Goal: Task Accomplishment & Management: Manage account settings

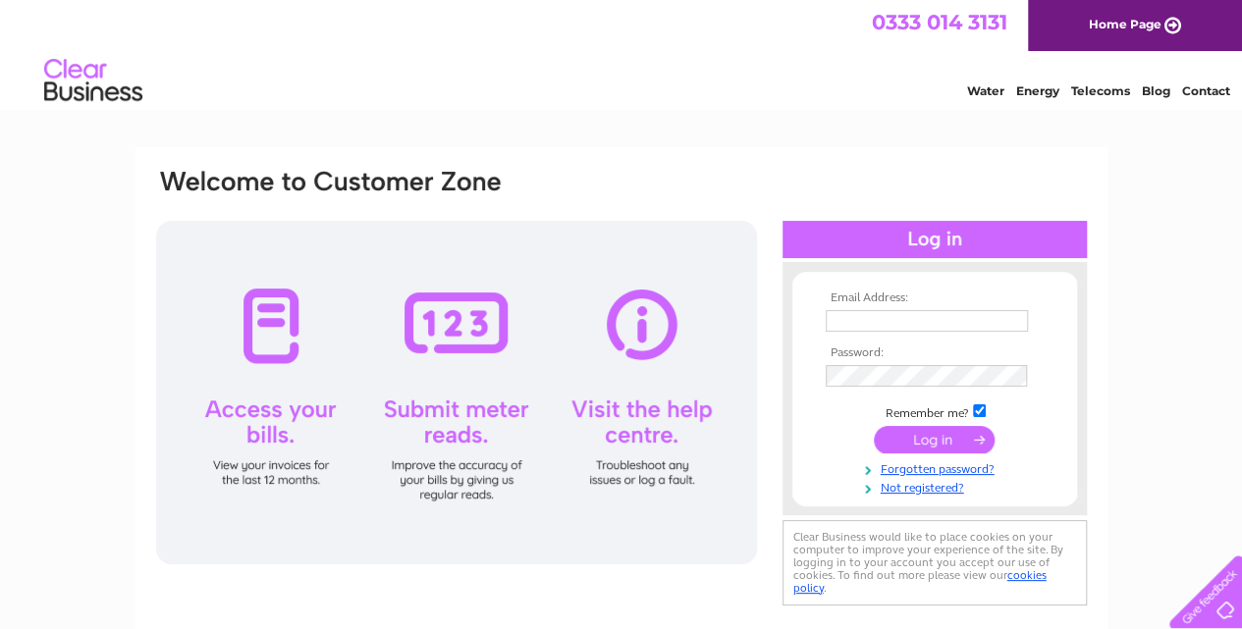
click at [903, 311] on input "text" at bounding box center [926, 321] width 202 height 22
type input "nazia@kingsbarbersclub.com"
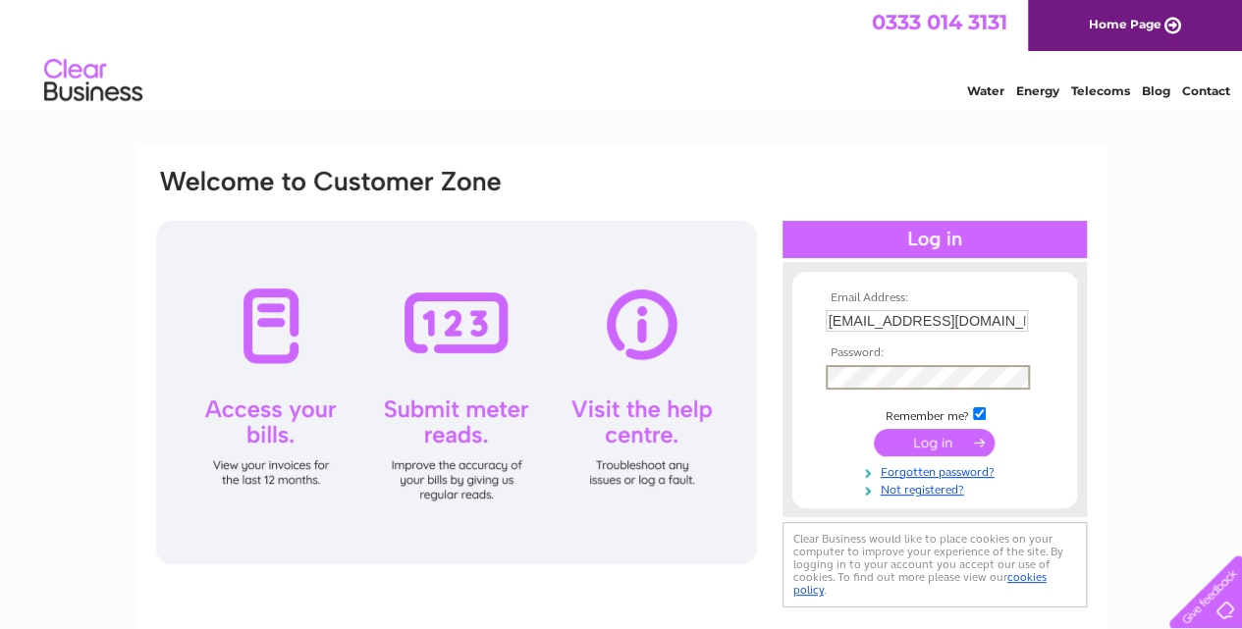
click at [874, 429] on input "submit" at bounding box center [934, 442] width 121 height 27
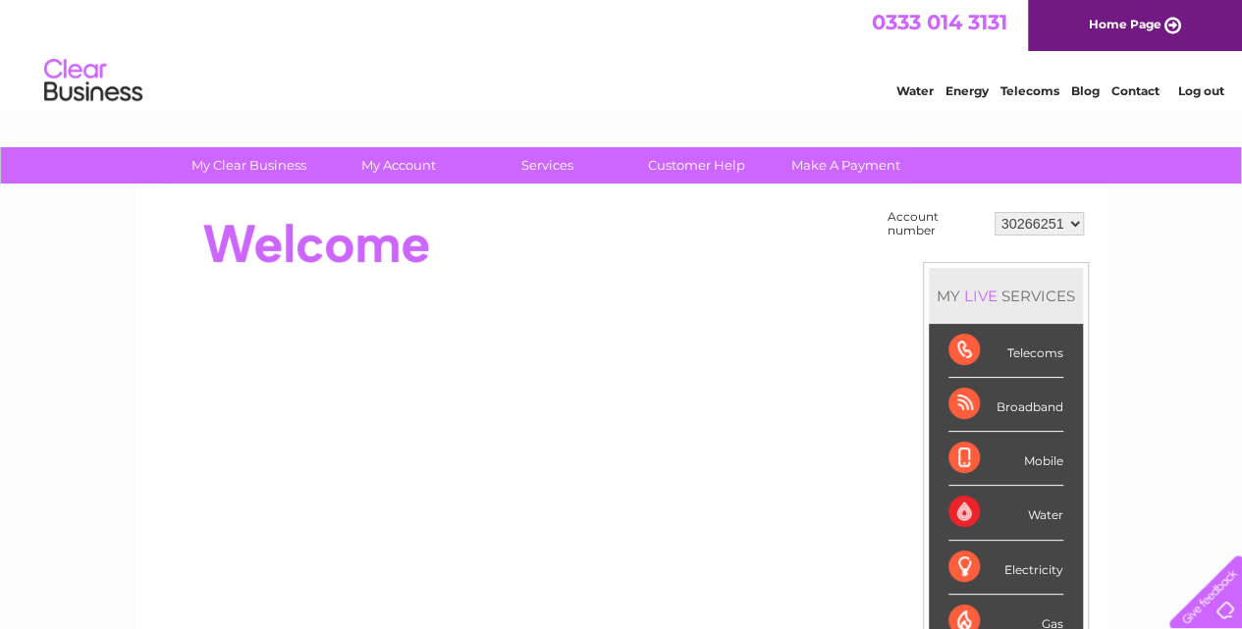
click at [1018, 221] on select "30266251 30285596 30321720 30321722 30321726 30321729 30321736 30321738 30321740" at bounding box center [1038, 224] width 89 height 24
select select "30321736"
click at [994, 212] on select "30266251 30285596 30321720 30321722 30321726 30321729 30321736 30321738 30321740" at bounding box center [1038, 224] width 89 height 24
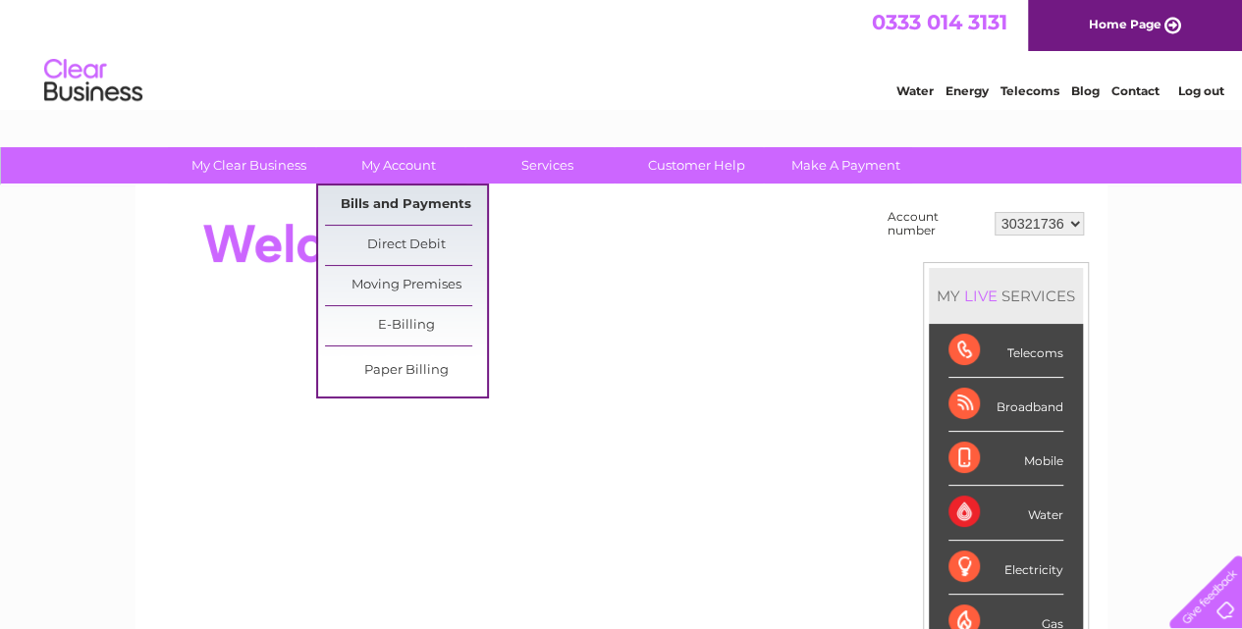
click at [404, 189] on link "Bills and Payments" at bounding box center [406, 204] width 162 height 39
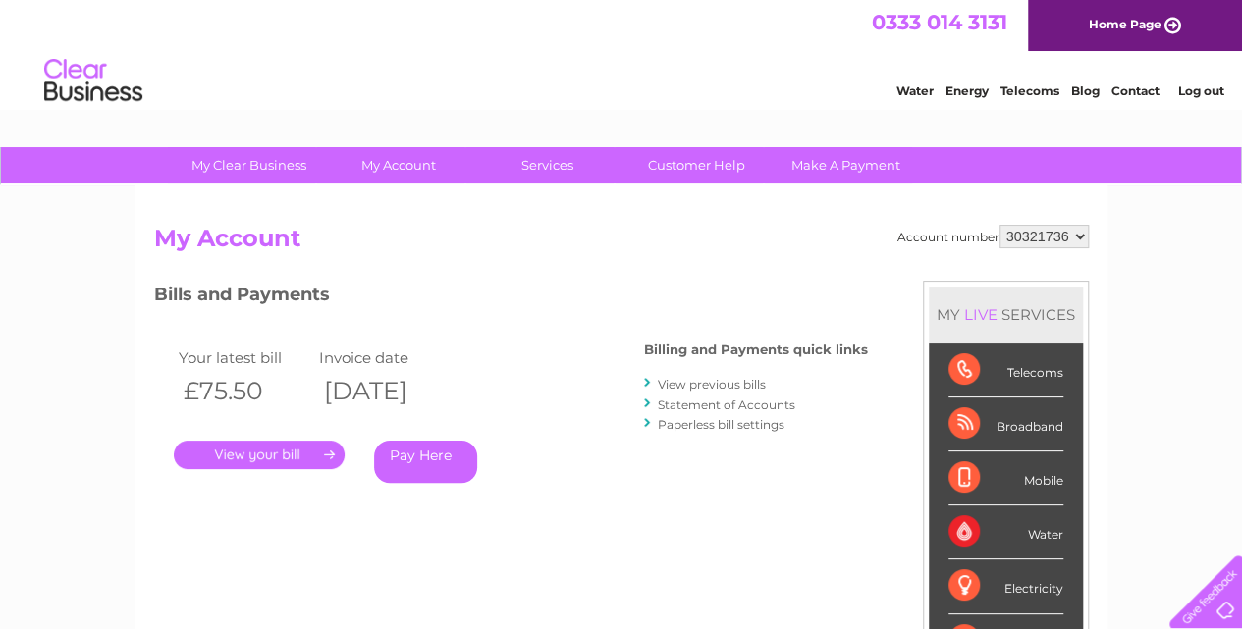
click at [693, 379] on link "View previous bills" at bounding box center [712, 384] width 108 height 15
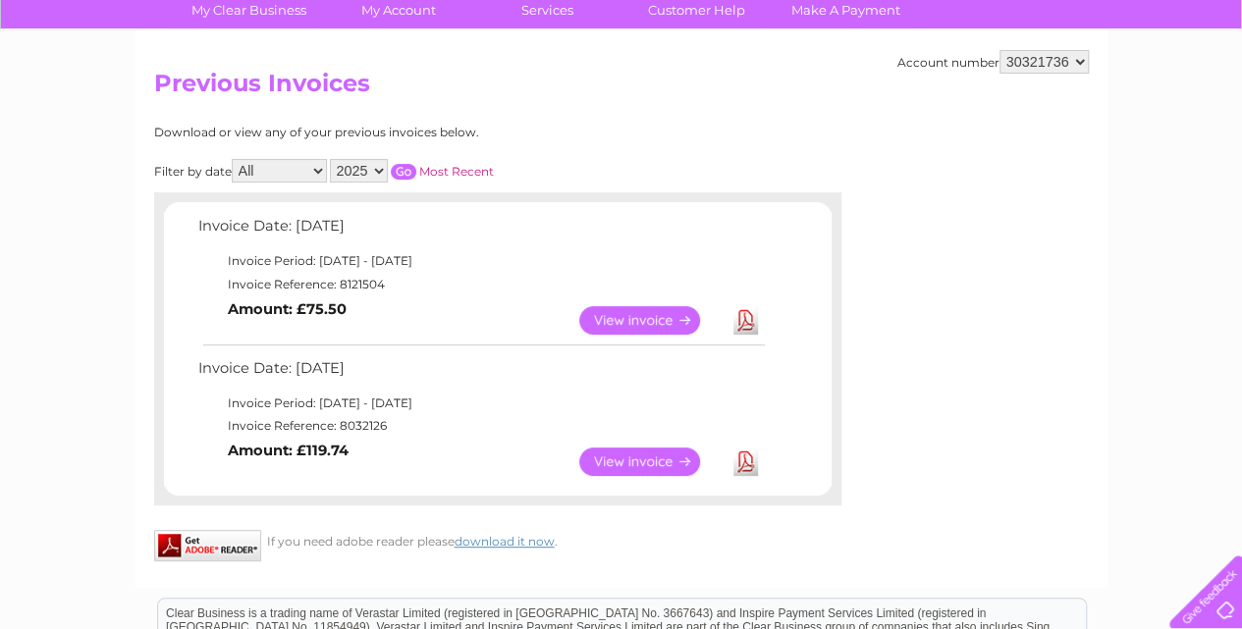
scroll to position [157, 0]
